Goal: Information Seeking & Learning: Learn about a topic

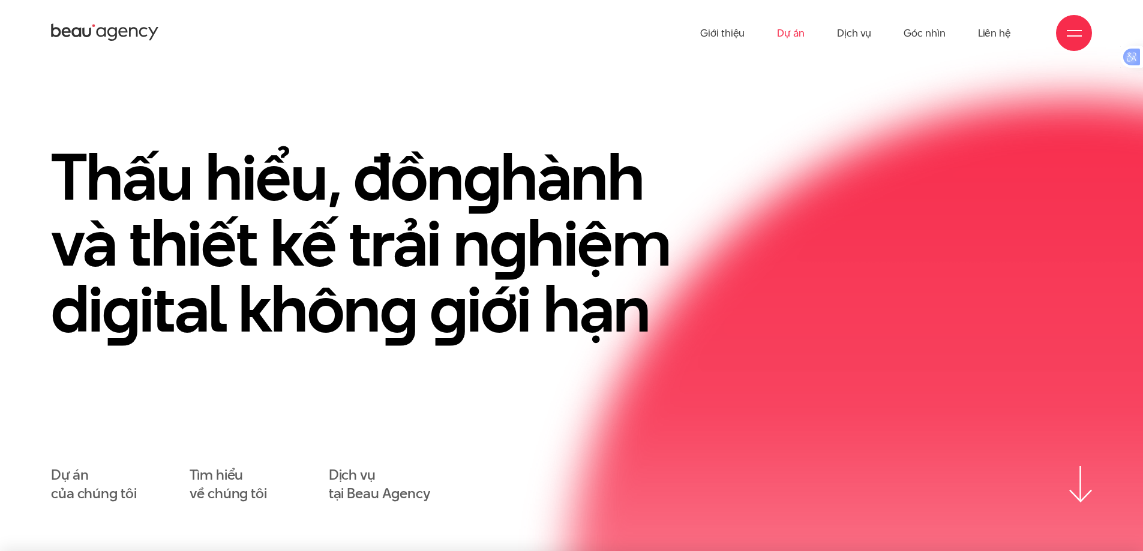
click at [782, 22] on link "Dự án" at bounding box center [791, 33] width 28 height 66
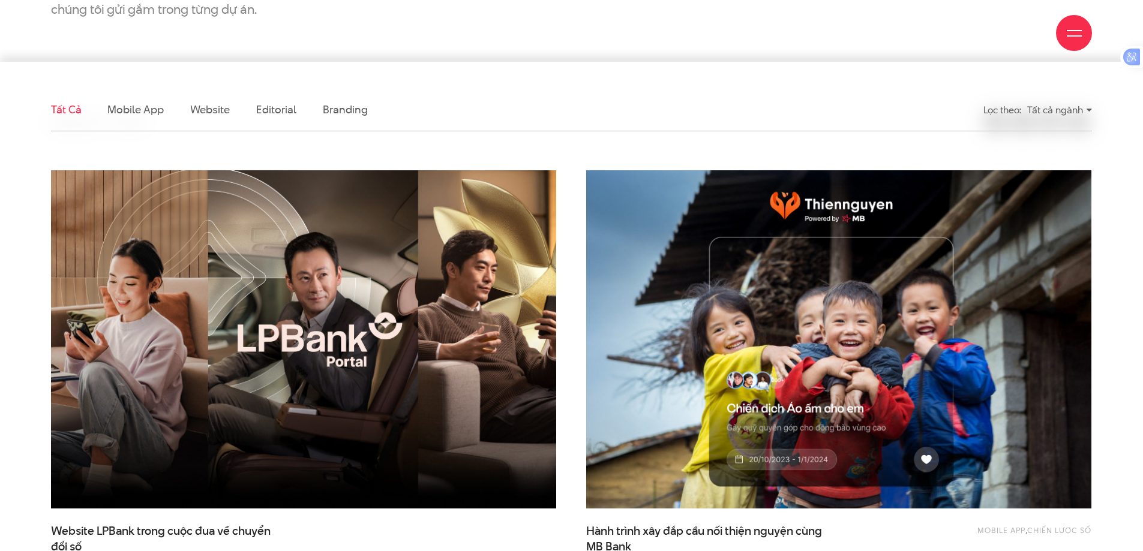
scroll to position [600, 0]
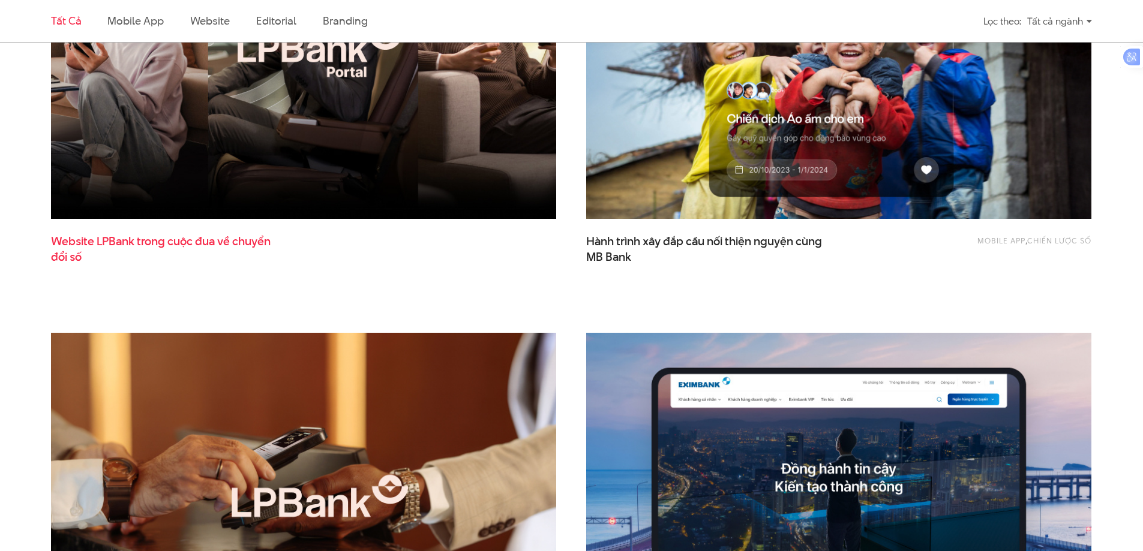
click at [233, 241] on span "Website LPBank trong cuộc đua về chuyển đổi số" at bounding box center [171, 249] width 240 height 30
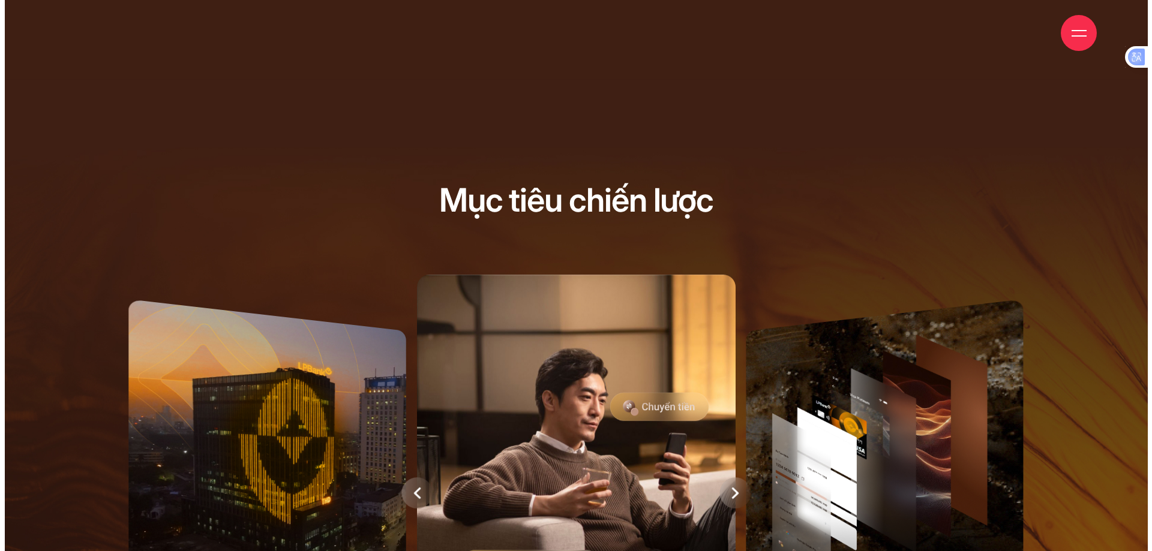
scroll to position [330, 0]
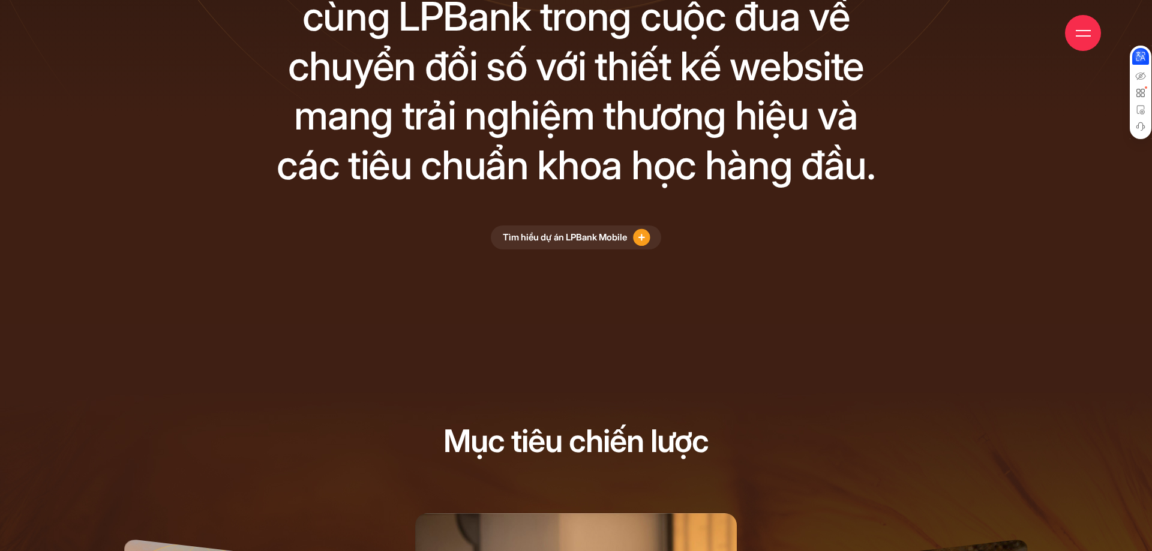
click at [1138, 151] on img at bounding box center [1140, 148] width 10 height 10
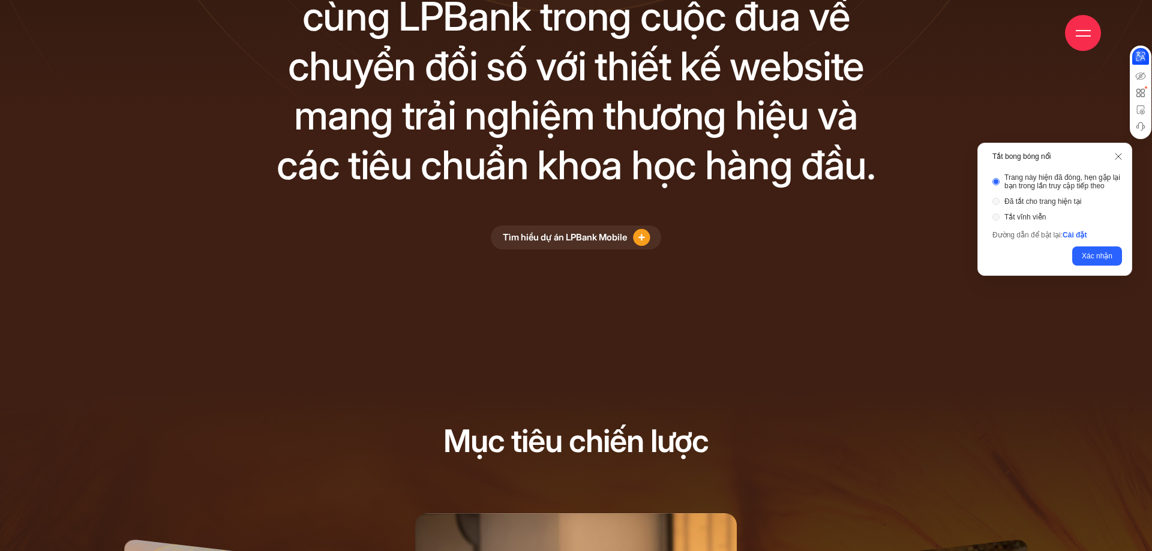
click at [1032, 204] on label "Đã tắt cho trang hiện tại" at bounding box center [1042, 201] width 77 height 8
click at [1083, 255] on button "Xác nhận" at bounding box center [1097, 256] width 50 height 19
